Goal: Task Accomplishment & Management: Manage account settings

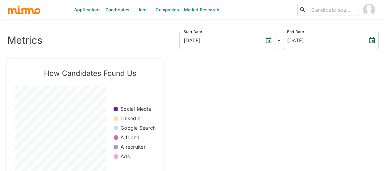
click at [139, 8] on link "Jobs" at bounding box center [142, 10] width 21 height 20
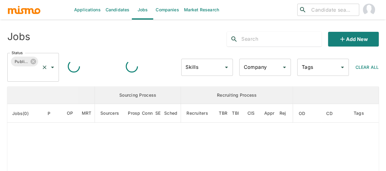
click at [53, 67] on icon "Open" at bounding box center [52, 66] width 7 height 7
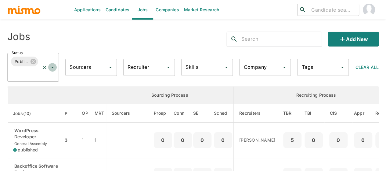
click at [53, 67] on icon "Open" at bounding box center [52, 68] width 3 height 2
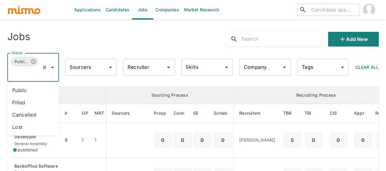
click at [24, 87] on li "Public" at bounding box center [33, 90] width 52 height 12
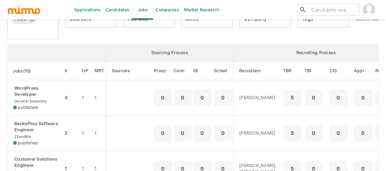
scroll to position [24, 0]
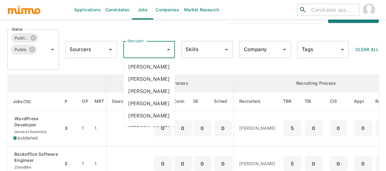
click at [137, 50] on div "Recruiter Recruiter" at bounding box center [149, 49] width 52 height 17
type input "mai"
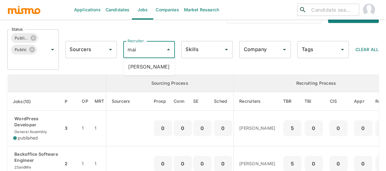
click at [145, 64] on li "Maia Reyes" at bounding box center [149, 66] width 52 height 12
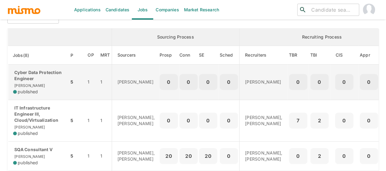
scroll to position [100, 0]
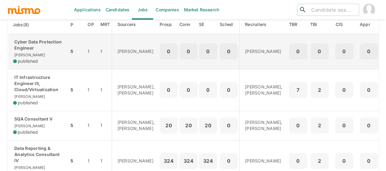
click at [40, 50] on p "Cyber Data Protection Engineer" at bounding box center [38, 45] width 51 height 12
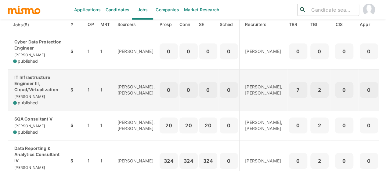
click at [32, 89] on p "IT Infrastructure Engineer III, Cloud/Virtualization" at bounding box center [38, 83] width 51 height 18
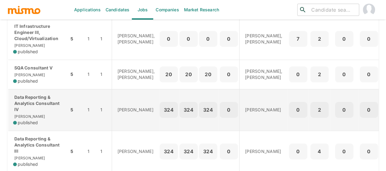
scroll to position [161, 0]
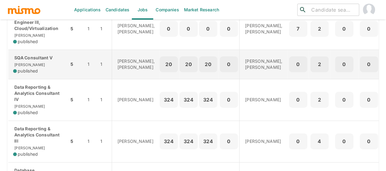
click at [38, 66] on div "SQA Consultant V Kaiser published" at bounding box center [38, 64] width 51 height 19
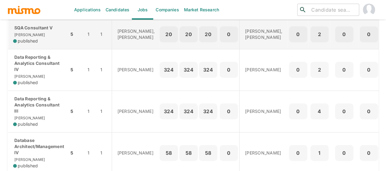
scroll to position [192, 0]
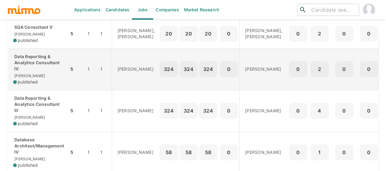
click at [34, 69] on p "Data Reporting & Analytics Consultant IV" at bounding box center [38, 62] width 51 height 18
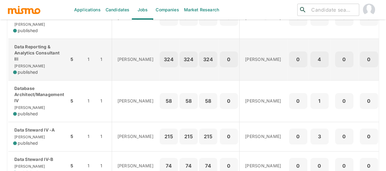
scroll to position [253, 0]
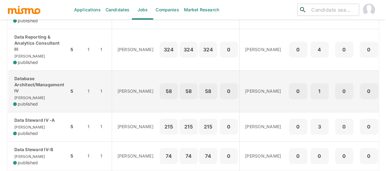
click at [38, 94] on p "Database Architect/Management IV" at bounding box center [38, 84] width 51 height 18
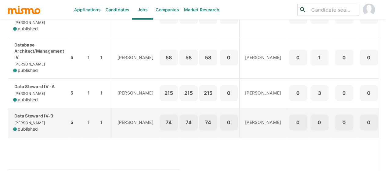
scroll to position [314, 0]
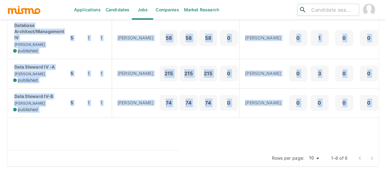
drag, startPoint x: 4, startPoint y: 92, endPoint x: 230, endPoint y: 114, distance: 227.8
click at [11, 138] on td "enhanced table" at bounding box center [94, 133] width 172 height 32
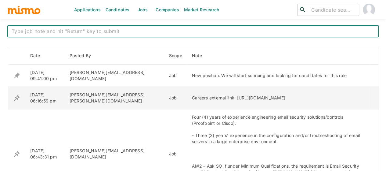
scroll to position [214, 0]
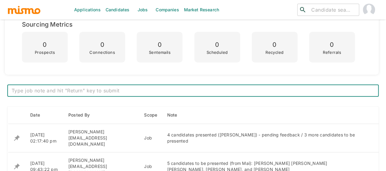
scroll to position [214, 0]
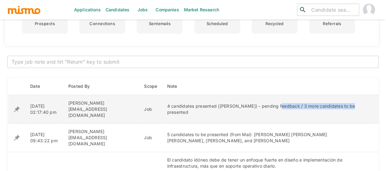
drag, startPoint x: 257, startPoint y: 102, endPoint x: 339, endPoint y: 108, distance: 82.0
click at [339, 108] on td "4 candidates presented (Mai) - pending feedback / 3 more candidates to be prese…" at bounding box center [265, 109] width 207 height 28
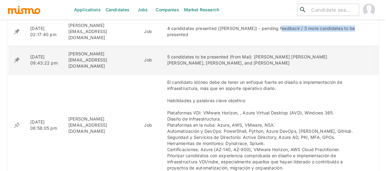
scroll to position [305, 0]
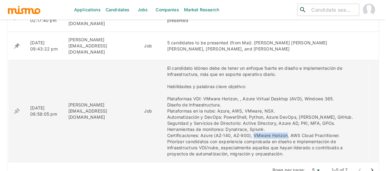
drag, startPoint x: 236, startPoint y: 122, endPoint x: 270, endPoint y: 122, distance: 34.5
click at [270, 122] on div "El candidato idóneo debe de tener un enfoque fuerte en diseño e implementación …" at bounding box center [265, 111] width 197 height 92
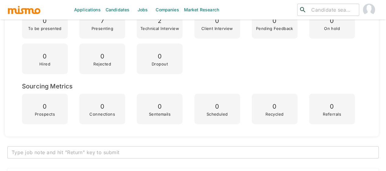
scroll to position [61, 0]
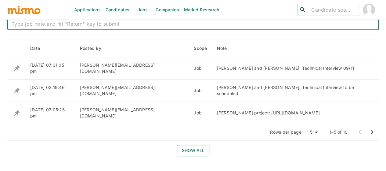
scroll to position [228, 0]
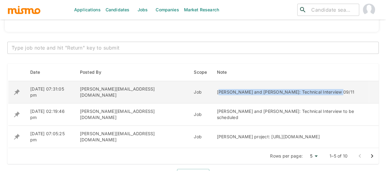
drag, startPoint x: 147, startPoint y: 92, endPoint x: 267, endPoint y: 93, distance: 119.7
click at [267, 93] on div "Elvin Gomez and Marco Mora: Technical Interview 09/11" at bounding box center [290, 92] width 147 height 6
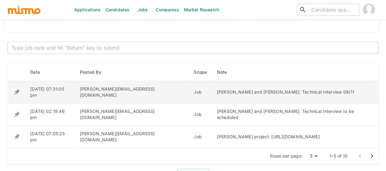
click at [212, 93] on td "Elvin Gomez and Marco Mora: Technical Interview 09/11" at bounding box center [290, 92] width 157 height 22
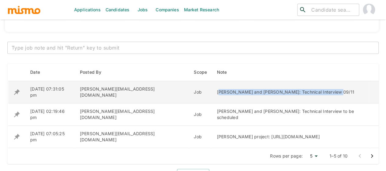
drag, startPoint x: 149, startPoint y: 92, endPoint x: 285, endPoint y: 88, distance: 136.5
click at [285, 88] on td "Elvin Gomez and Marco Mora: Technical Interview 09/11" at bounding box center [290, 92] width 157 height 22
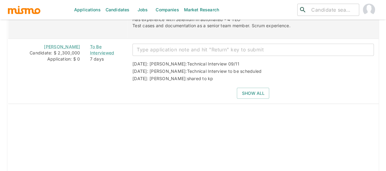
scroll to position [686, 0]
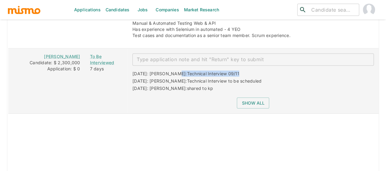
drag, startPoint x: 172, startPoint y: 70, endPoint x: 283, endPoint y: 64, distance: 111.3
click at [283, 66] on div "09/01/2025: Kaiser: Technical Interview 09/11 09/01/2025: Kaiser: Technical Int…" at bounding box center [251, 79] width 246 height 27
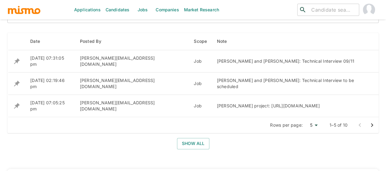
scroll to position [258, 0]
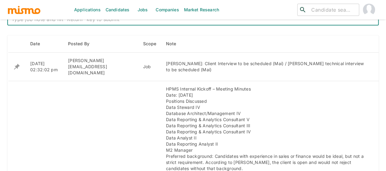
scroll to position [275, 0]
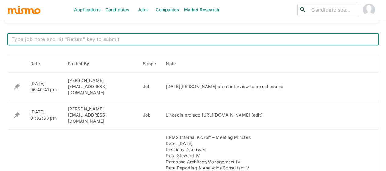
scroll to position [244, 0]
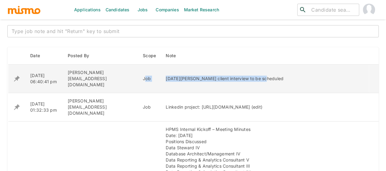
drag, startPoint x: 241, startPoint y: 76, endPoint x: 125, endPoint y: 76, distance: 116.0
click at [125, 76] on tr "09/02/2025 06:40:41 pm maia@mismo.team Job Lucia Flores client interview to be …" at bounding box center [193, 78] width 371 height 28
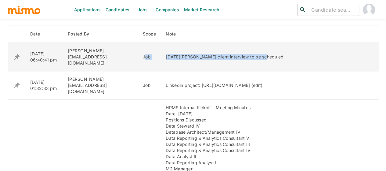
scroll to position [275, 0]
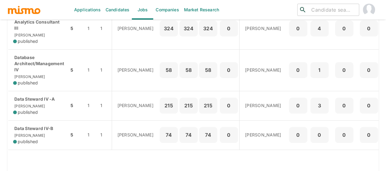
scroll to position [314, 0]
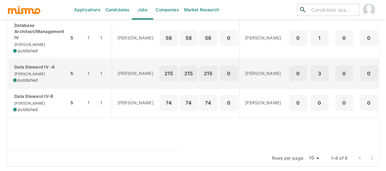
click at [31, 71] on div "Data Steward IV -A Kaiser published" at bounding box center [38, 73] width 51 height 19
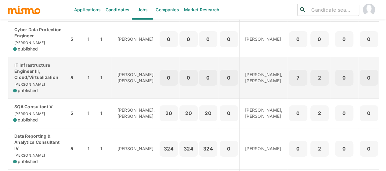
scroll to position [122, 0]
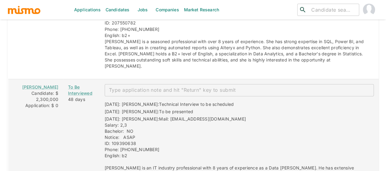
scroll to position [1099, 0]
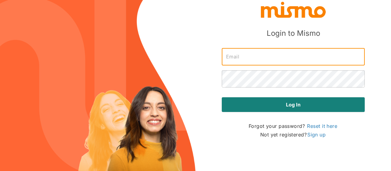
click at [242, 58] on input "text" at bounding box center [293, 56] width 143 height 17
type input "[PERSON_NAME][EMAIL_ADDRESS][DOMAIN_NAME]"
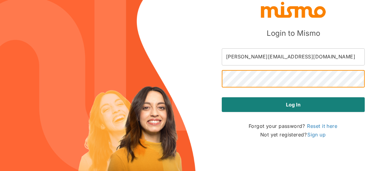
click at [222, 97] on button "Log in" at bounding box center [293, 104] width 143 height 15
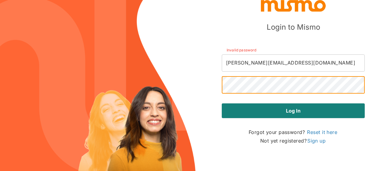
click at [222, 103] on button "Log in" at bounding box center [293, 110] width 143 height 15
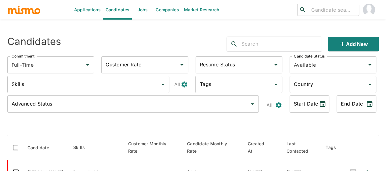
drag, startPoint x: 144, startPoint y: 9, endPoint x: 160, endPoint y: 3, distance: 16.7
click at [143, 9] on link "Jobs" at bounding box center [142, 10] width 21 height 20
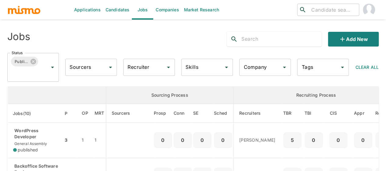
click at [148, 67] on div "Recruiter Recruiter" at bounding box center [149, 67] width 52 height 17
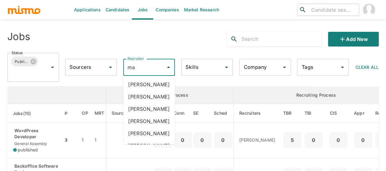
type input "mai"
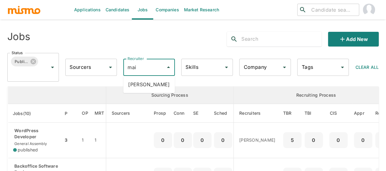
click at [146, 83] on li "[PERSON_NAME]" at bounding box center [149, 84] width 52 height 12
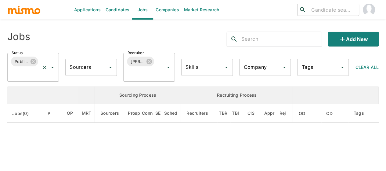
click at [53, 66] on icon "Open" at bounding box center [52, 66] width 7 height 7
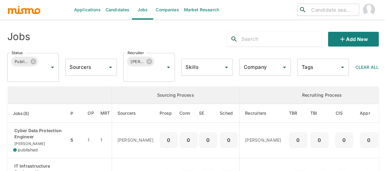
click at [18, 88] on th "enhanced table" at bounding box center [60, 94] width 104 height 17
click at [55, 71] on div at bounding box center [48, 67] width 16 height 9
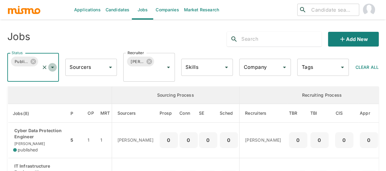
click at [53, 66] on icon "Open" at bounding box center [52, 66] width 7 height 7
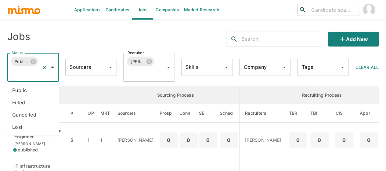
click at [22, 93] on li "Public" at bounding box center [33, 90] width 52 height 12
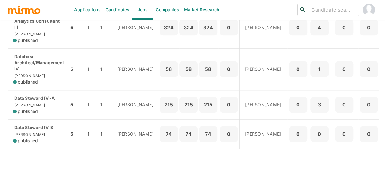
scroll to position [314, 0]
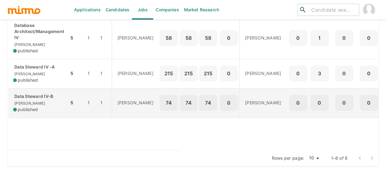
click at [29, 96] on div "Data Steward IV-B Kaiser published" at bounding box center [38, 102] width 51 height 19
click at [44, 96] on div "Data Steward IV-B Kaiser published" at bounding box center [38, 102] width 51 height 19
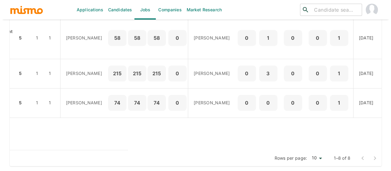
scroll to position [0, 119]
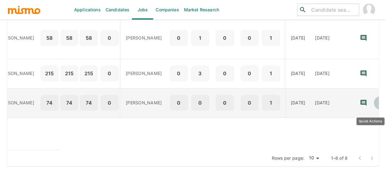
click at [378, 100] on icon "Quick Actions" at bounding box center [381, 103] width 6 height 6
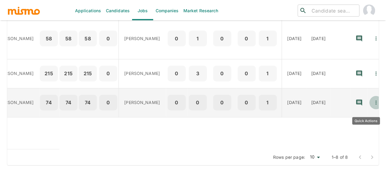
scroll to position [0, 119]
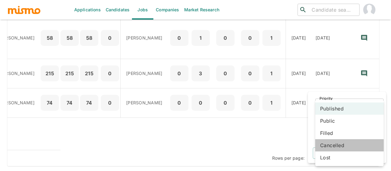
click at [328, 146] on li "Cancelled" at bounding box center [349, 145] width 68 height 12
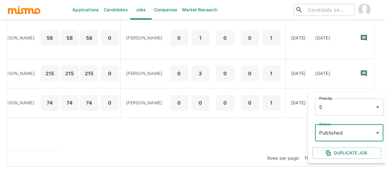
scroll to position [0, 115]
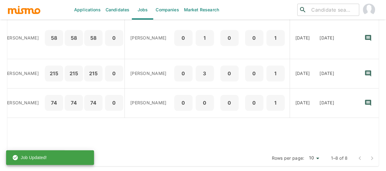
drag, startPoint x: 212, startPoint y: 145, endPoint x: 102, endPoint y: 154, distance: 109.9
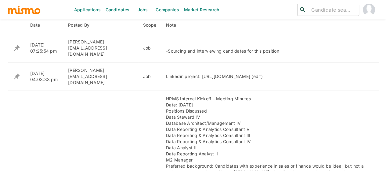
scroll to position [214, 0]
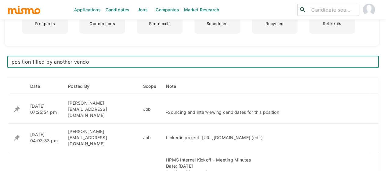
type textarea "position filled by another vendor"
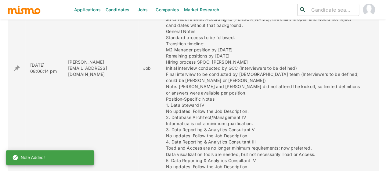
scroll to position [549, 0]
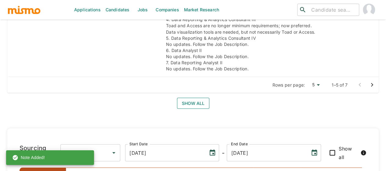
click at [192, 97] on button "Show all" at bounding box center [193, 102] width 32 height 11
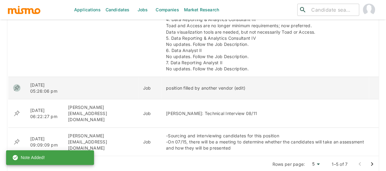
click at [16, 85] on icon "enhanced table" at bounding box center [17, 88] width 6 height 6
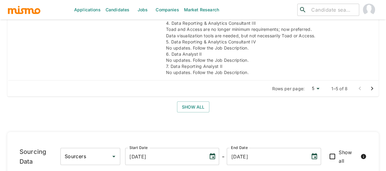
scroll to position [549, 0]
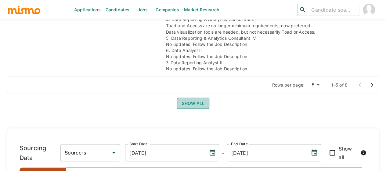
click at [190, 97] on button "Show all" at bounding box center [193, 102] width 32 height 11
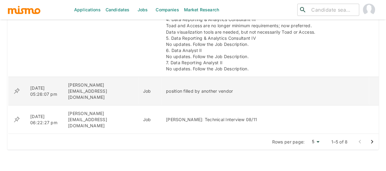
click at [16, 88] on icon "enhanced table" at bounding box center [17, 91] width 6 height 6
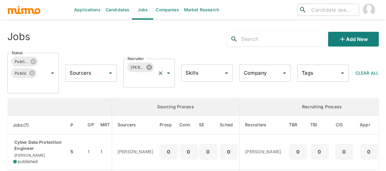
click at [150, 65] on icon at bounding box center [149, 66] width 5 height 5
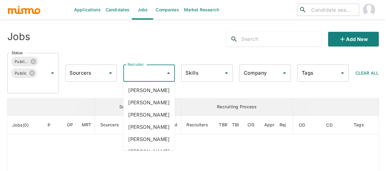
click at [137, 72] on div "Recruiter Recruiter" at bounding box center [149, 72] width 52 height 17
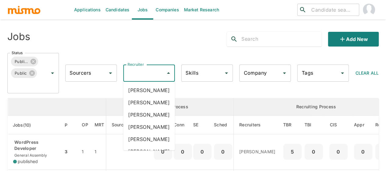
click at [137, 72] on input "Recruiter" at bounding box center [144, 73] width 37 height 12
type input "pao"
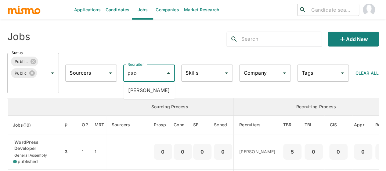
click at [140, 91] on li "[PERSON_NAME]" at bounding box center [149, 90] width 52 height 12
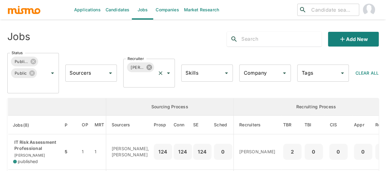
click at [148, 67] on icon at bounding box center [149, 66] width 5 height 5
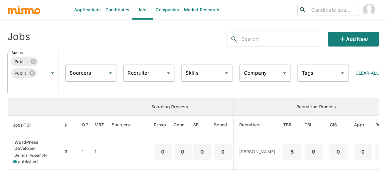
drag, startPoint x: 148, startPoint y: 67, endPoint x: 143, endPoint y: 73, distance: 6.7
click at [143, 73] on input "Recruiter" at bounding box center [144, 73] width 37 height 12
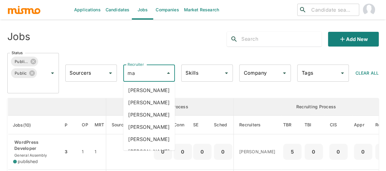
type input "mai"
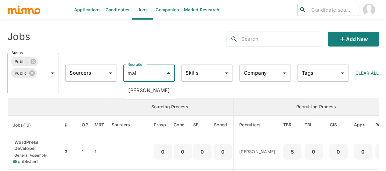
drag, startPoint x: 150, startPoint y: 91, endPoint x: 128, endPoint y: 97, distance: 23.1
click at [150, 90] on li "Maia Reyes" at bounding box center [149, 90] width 52 height 12
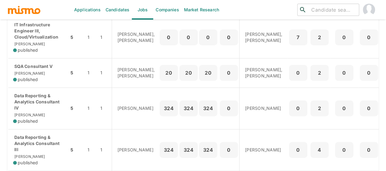
scroll to position [122, 0]
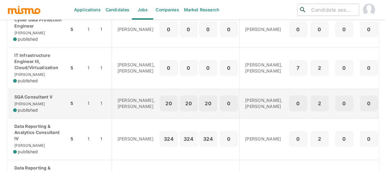
click at [41, 102] on div "SQA Consultant V Kaiser published" at bounding box center [38, 103] width 51 height 19
click at [30, 100] on p "SQA Consultant V" at bounding box center [38, 97] width 51 height 6
click at [34, 108] on div "SQA Consultant V Kaiser published" at bounding box center [38, 103] width 51 height 19
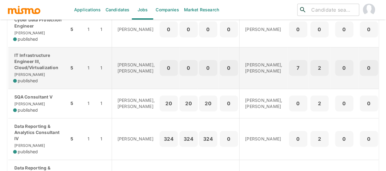
click at [30, 60] on p "IT Infrastructure Engineer III, Cloud/Virtualization" at bounding box center [38, 61] width 51 height 18
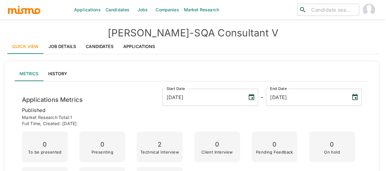
scroll to position [153, 0]
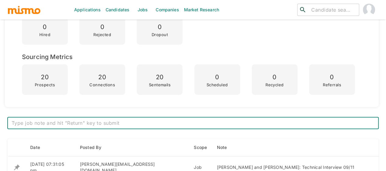
click at [123, 122] on textarea at bounding box center [193, 122] width 363 height 7
paste textarea "-[PERSON_NAME](Mai) and [PERSON_NAME](Pao): Technical interview 09/11 - [PERSON…"
type textarea "-[PERSON_NAME](Mai) and [PERSON_NAME](Pao): Technical interview 09/11 - [PERSON…"
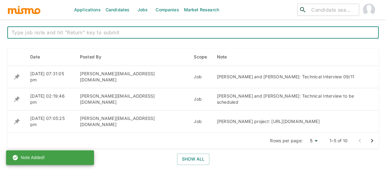
scroll to position [275, 0]
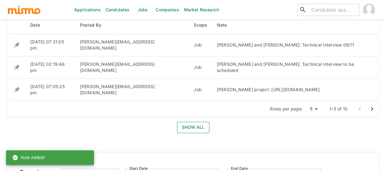
click at [188, 129] on button "Show all" at bounding box center [193, 126] width 32 height 11
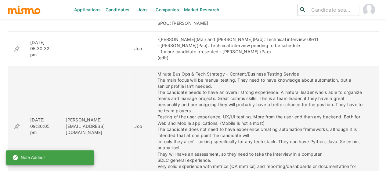
scroll to position [397, 0]
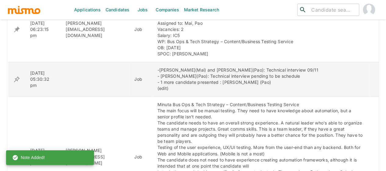
click at [16, 76] on icon "enhanced table" at bounding box center [17, 79] width 6 height 6
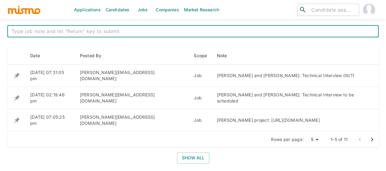
scroll to position [275, 0]
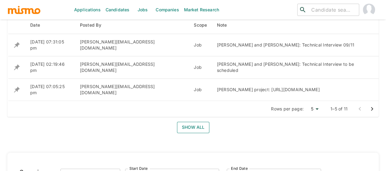
click at [190, 130] on button "Show all" at bounding box center [193, 126] width 32 height 11
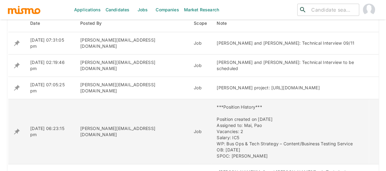
scroll to position [366, 0]
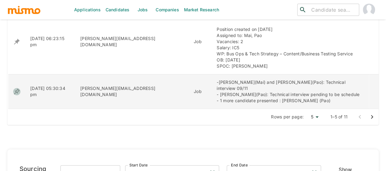
click at [16, 89] on icon "enhanced table" at bounding box center [17, 92] width 6 height 6
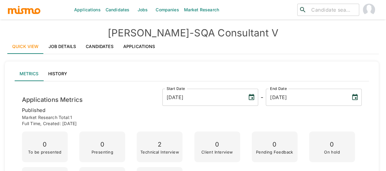
click at [56, 43] on link "Job Details" at bounding box center [63, 46] width 38 height 15
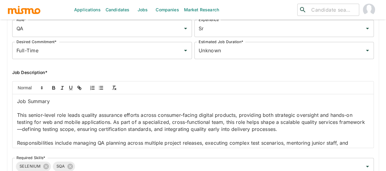
scroll to position [61, 0]
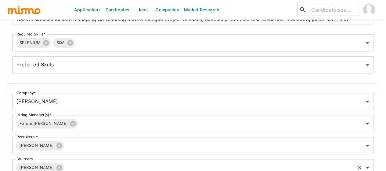
scroll to position [244, 0]
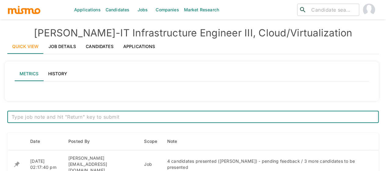
click at [62, 47] on link "Job Details" at bounding box center [63, 46] width 38 height 15
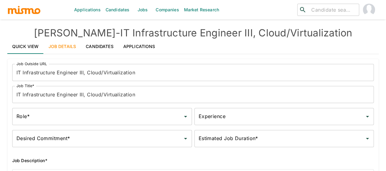
type input "Data"
type input "Full-Time"
type input "Unknown"
type input "[PERSON_NAME]"
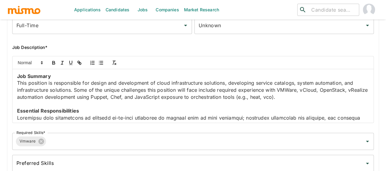
scroll to position [61, 0]
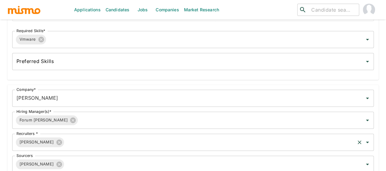
scroll to position [244, 0]
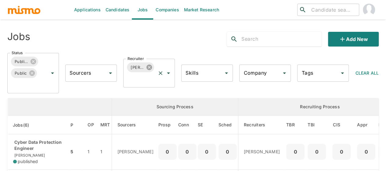
click at [150, 67] on icon at bounding box center [149, 66] width 5 height 5
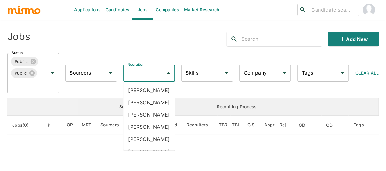
click at [138, 75] on div "Recruiter Recruiter" at bounding box center [149, 72] width 52 height 17
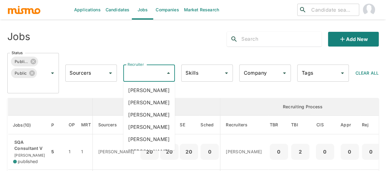
click at [137, 75] on input "Recruiter" at bounding box center [144, 73] width 37 height 12
type input "pao"
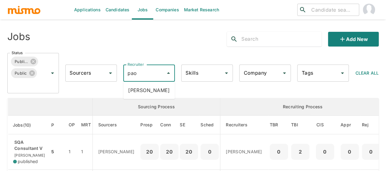
drag, startPoint x: 142, startPoint y: 91, endPoint x: 0, endPoint y: 97, distance: 142.1
click at [142, 91] on li "Paola Pacheco" at bounding box center [149, 90] width 52 height 12
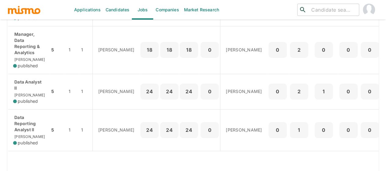
scroll to position [283, 0]
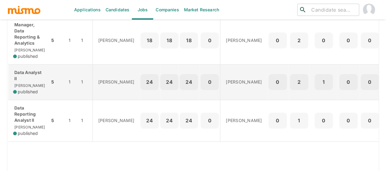
click at [32, 81] on p "Data Analyst II" at bounding box center [29, 75] width 32 height 12
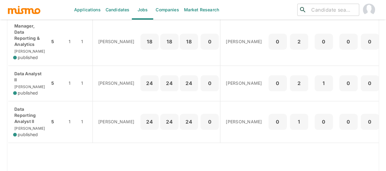
scroll to position [314, 0]
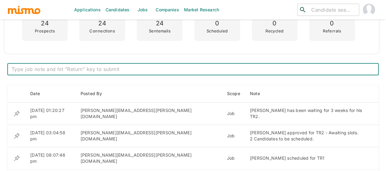
scroll to position [205, 0]
